Goal: Task Accomplishment & Management: Use online tool/utility

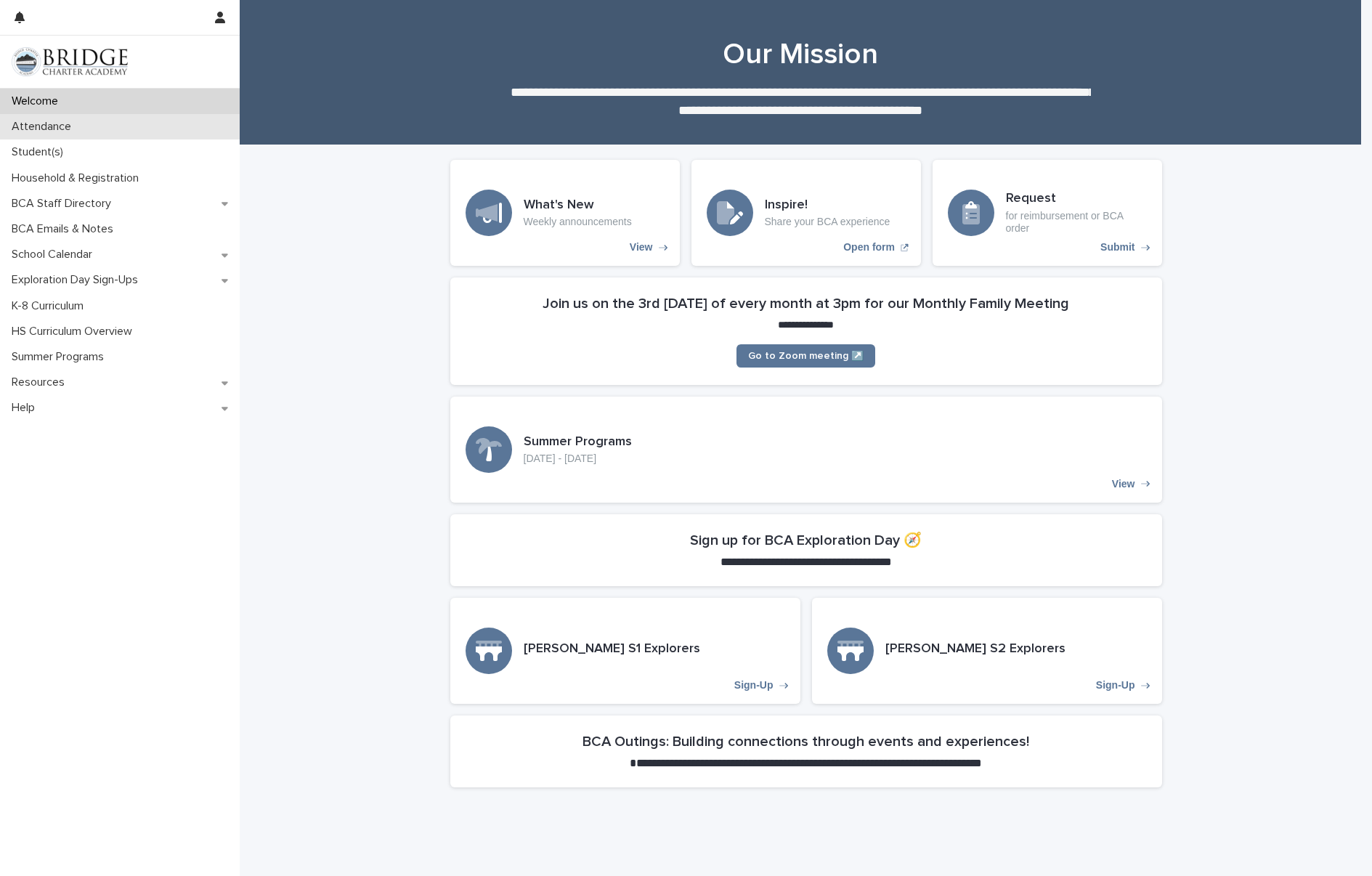
click at [46, 134] on div "Attendance" at bounding box center [120, 126] width 240 height 25
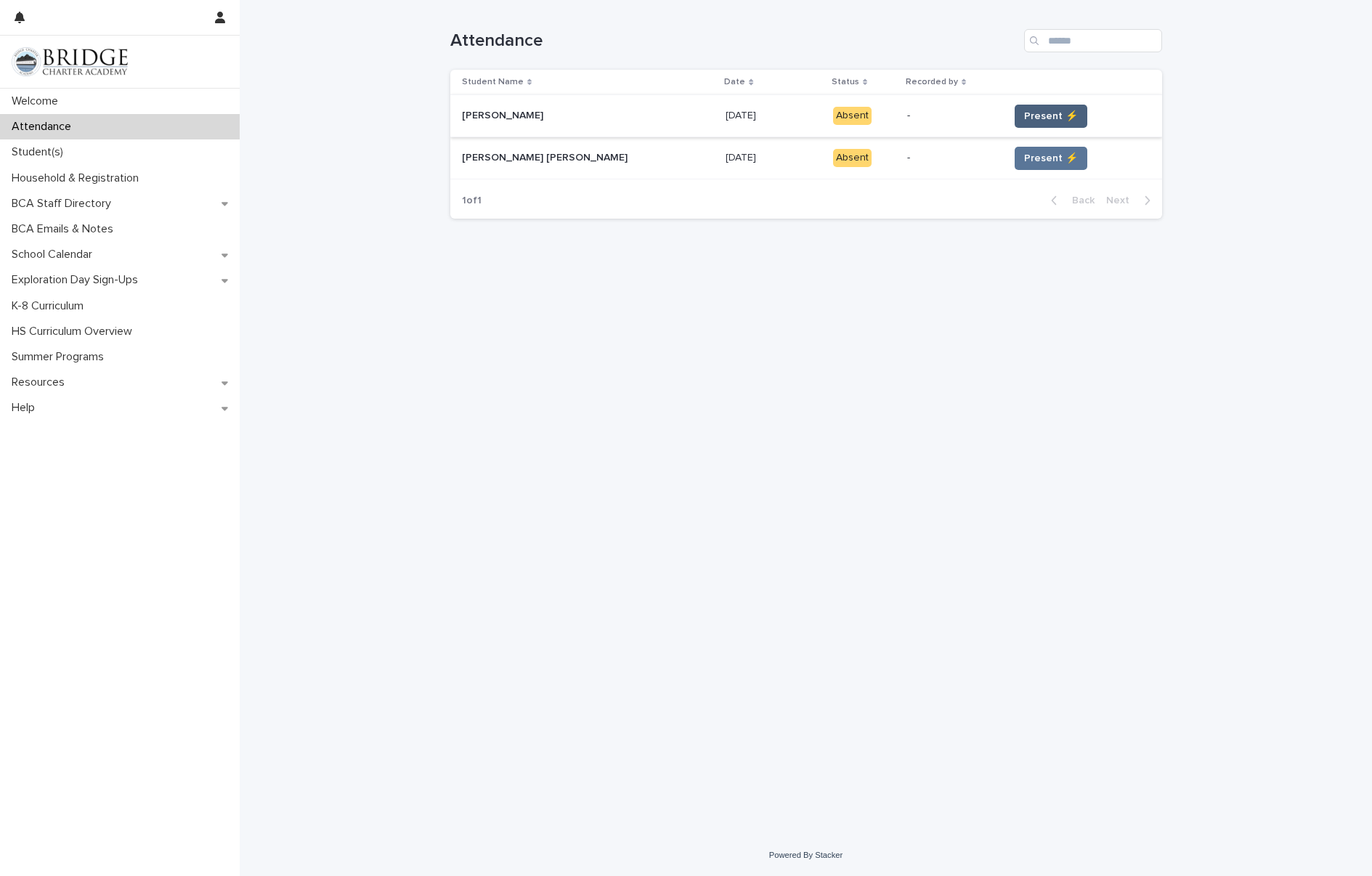
click at [1024, 110] on span "Present ⚡" at bounding box center [1051, 116] width 54 height 14
click at [1024, 157] on span "Present ⚡" at bounding box center [1051, 158] width 54 height 14
